Goal: Information Seeking & Learning: Learn about a topic

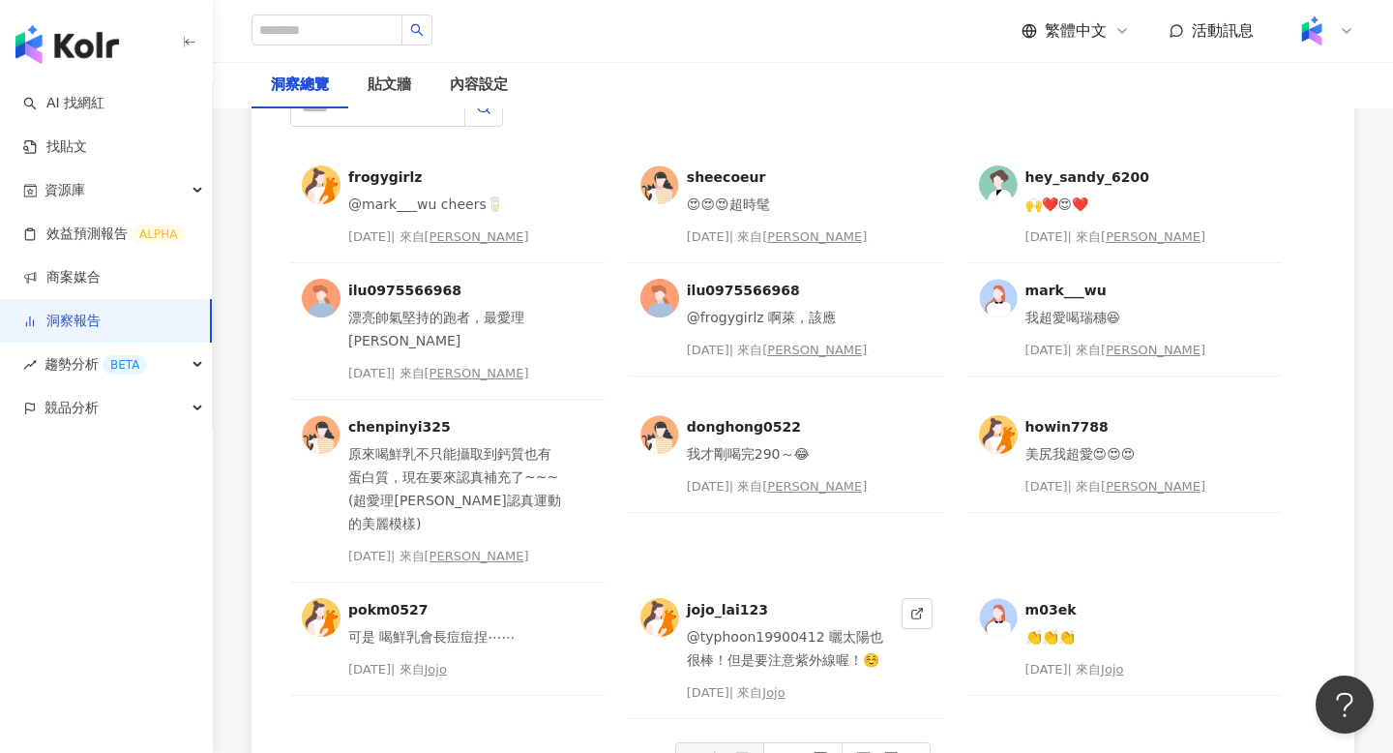
scroll to position [4740, 0]
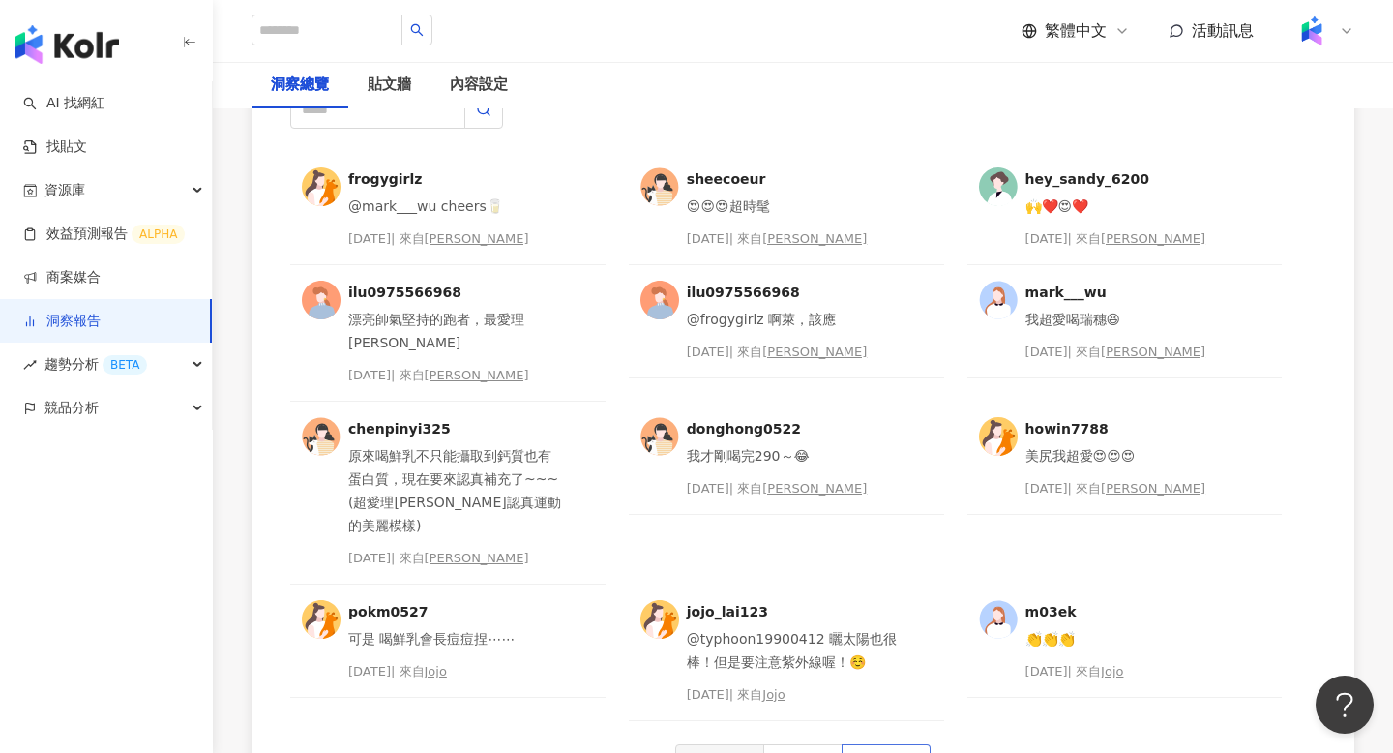
click at [879, 745] on span "下一頁" at bounding box center [877, 760] width 41 height 31
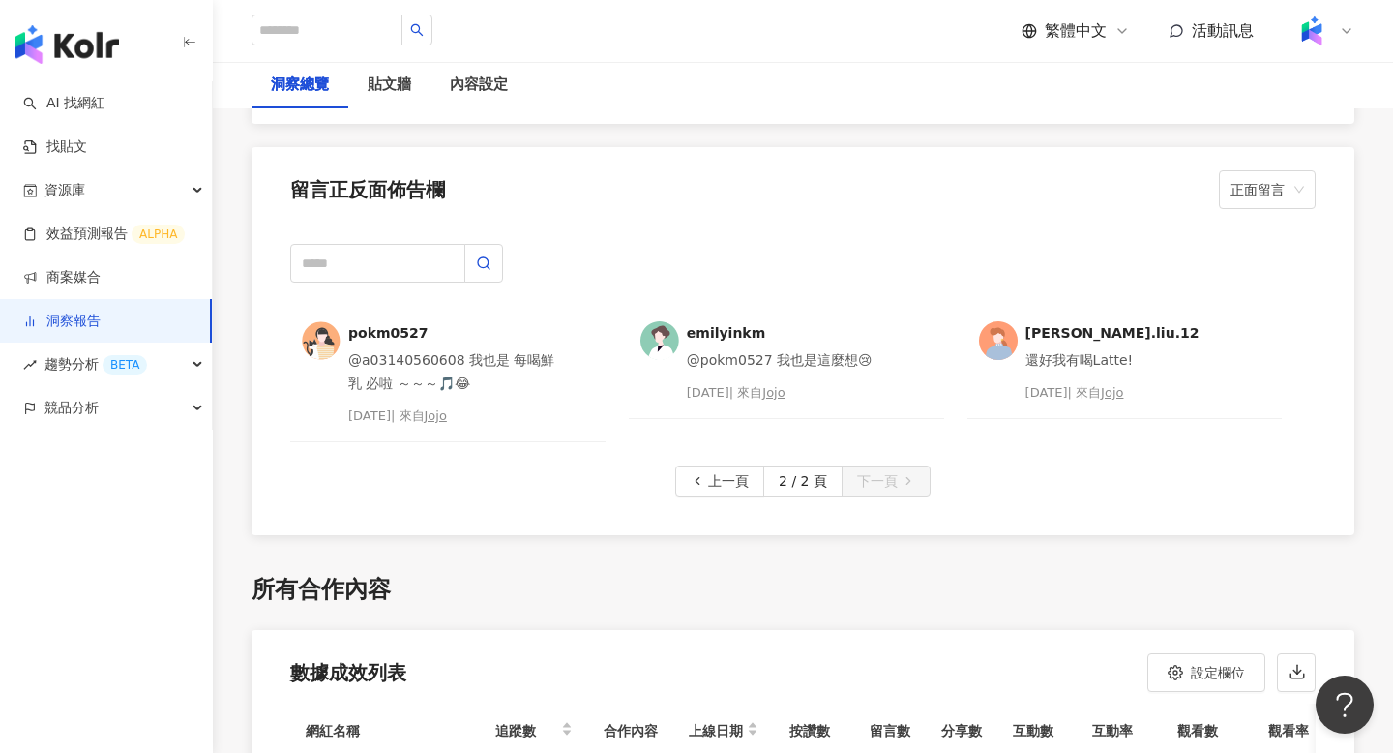
scroll to position [4582, 0]
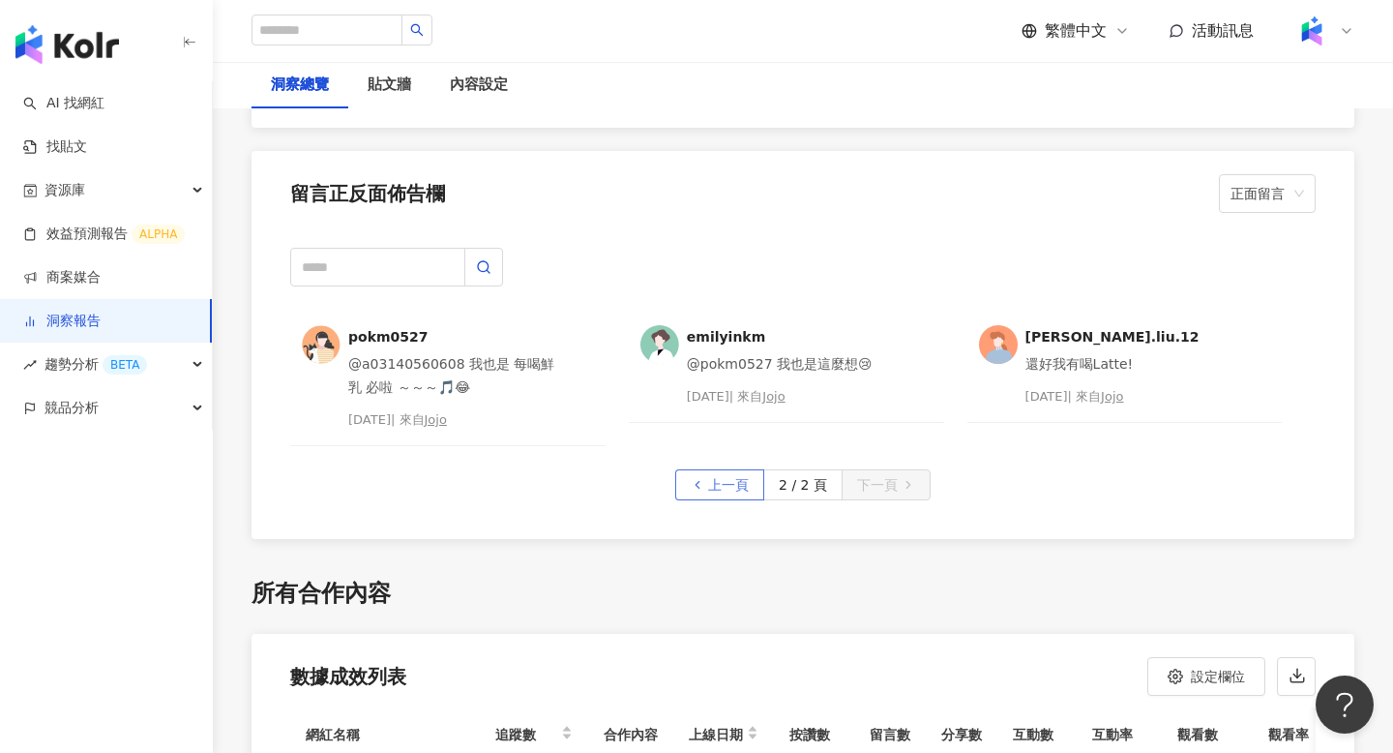
click at [711, 471] on span "上一頁" at bounding box center [728, 485] width 41 height 31
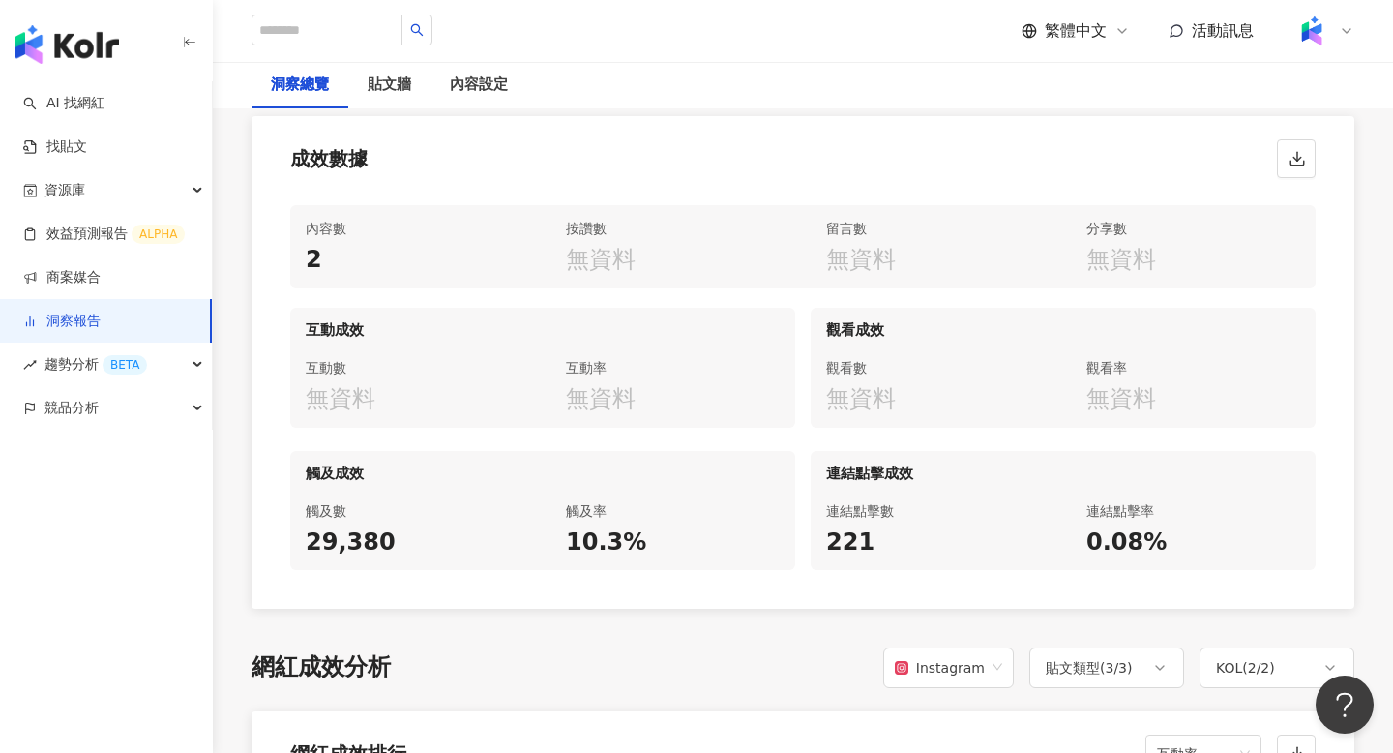
scroll to position [883, 0]
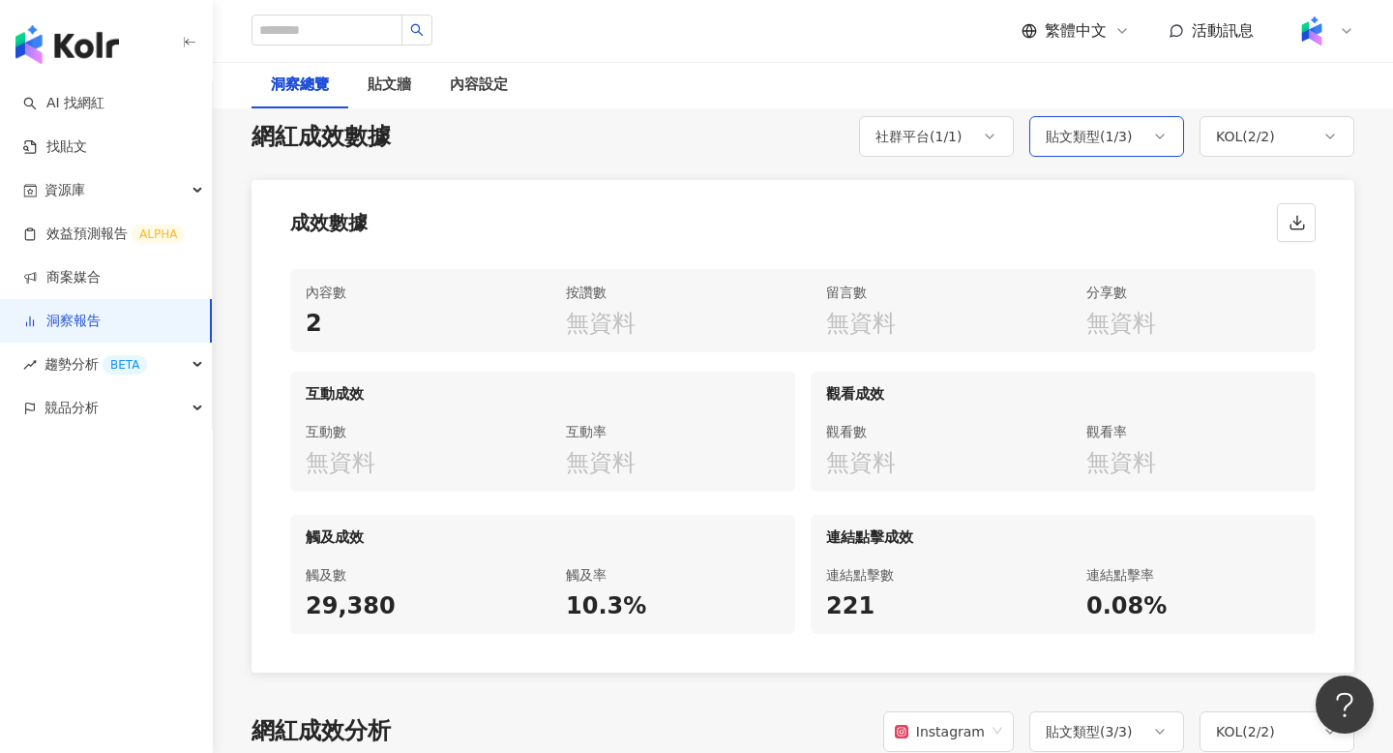
click at [1070, 125] on div "貼文類型 ( 1 / 3 )" at bounding box center [1089, 136] width 87 height 23
click at [1069, 185] on span "全選" at bounding box center [1089, 184] width 43 height 21
click at [1008, 185] on div "成效數據" at bounding box center [803, 217] width 1103 height 74
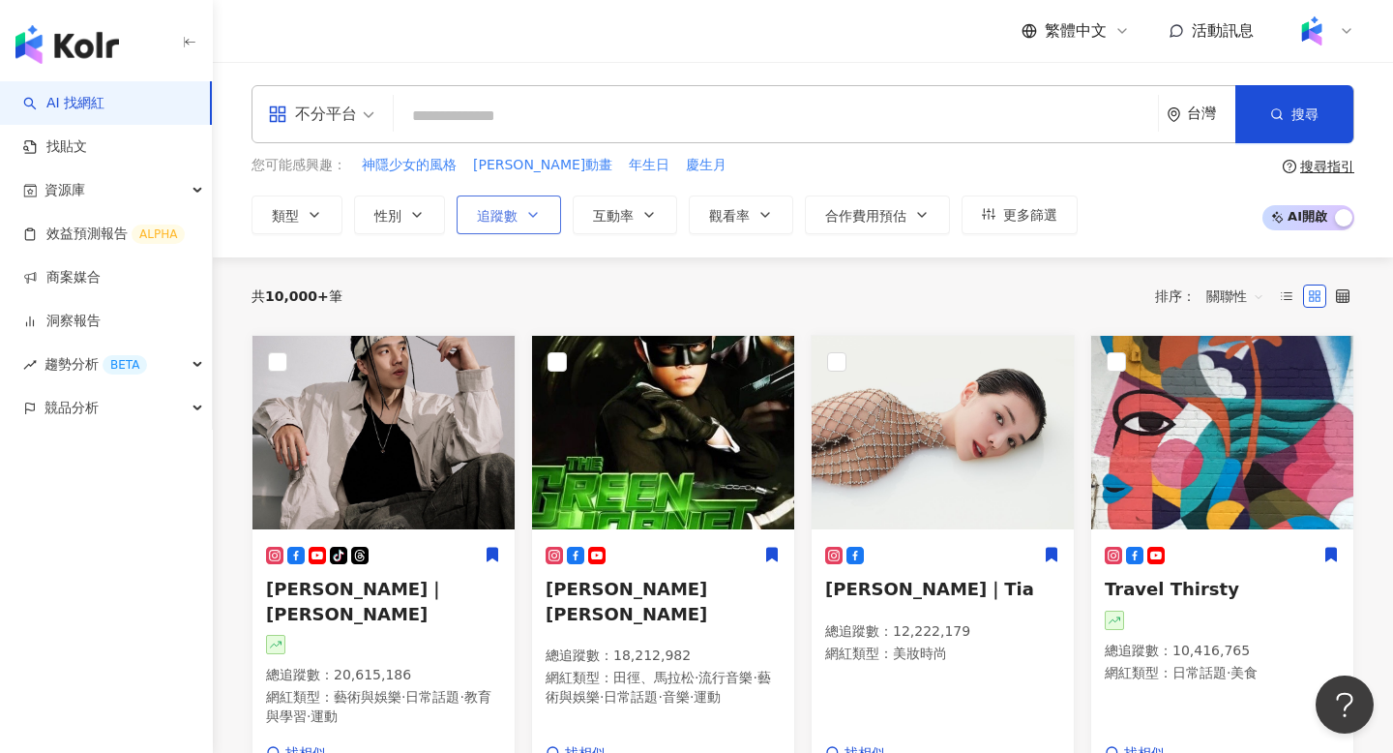
click at [523, 208] on button "追蹤數" at bounding box center [509, 214] width 104 height 39
click at [1092, 281] on div "共 10,000+ 筆 排序： 關聯性" at bounding box center [803, 296] width 1103 height 31
